Goal: Navigation & Orientation: Find specific page/section

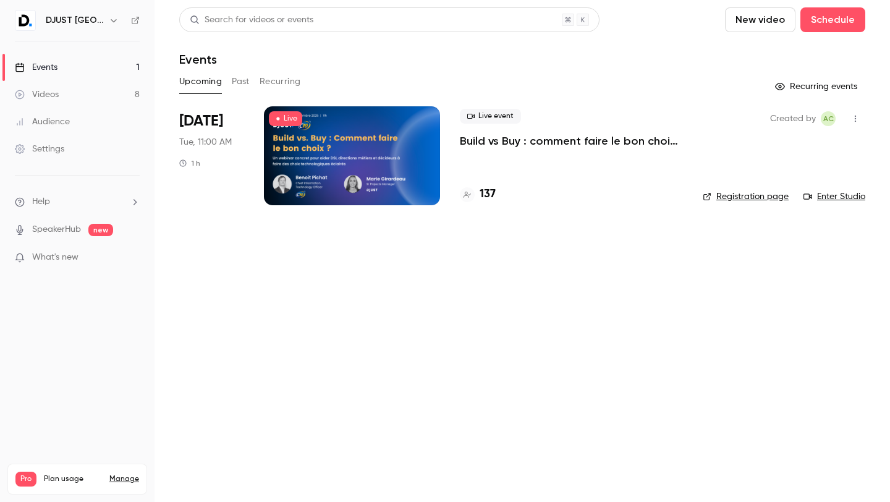
click at [487, 192] on h4 "137" at bounding box center [488, 194] width 16 height 17
